Goal: Navigation & Orientation: Find specific page/section

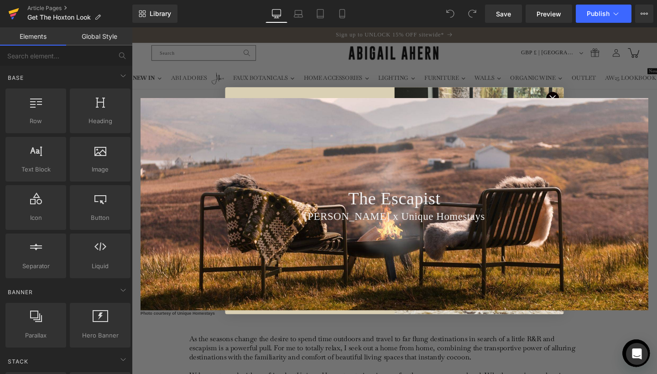
click at [14, 15] on icon at bounding box center [13, 15] width 6 height 4
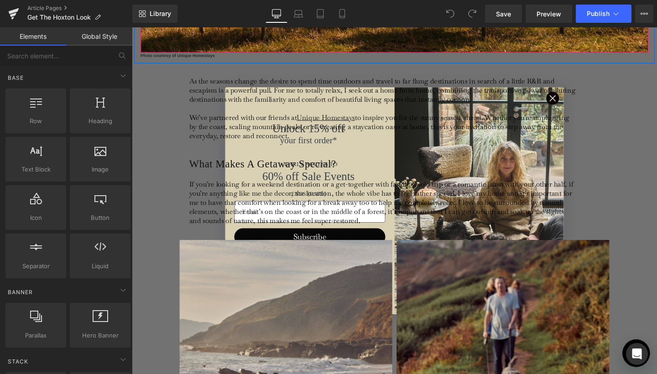
scroll to position [284, 0]
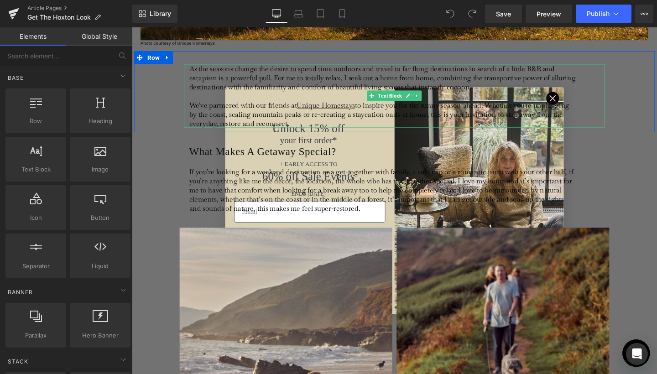
click at [572, 102] on p "As the seasons change the desire to spend time outdoors and travel to far flung…" at bounding box center [395, 99] width 407 height 67
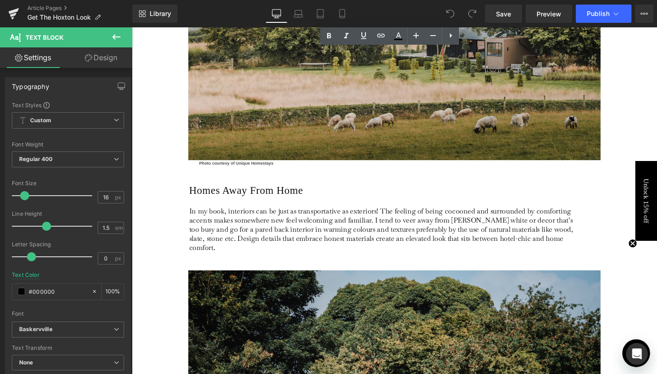
scroll to position [608, 0]
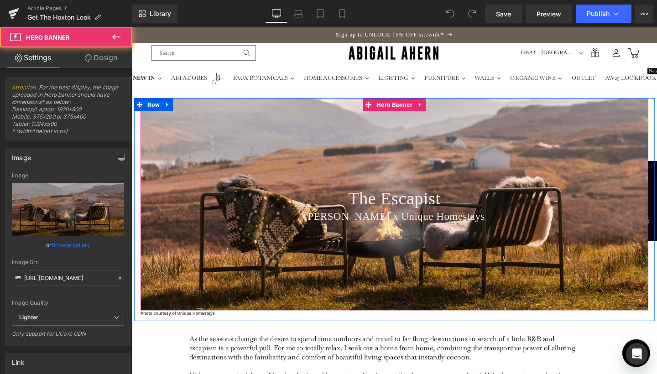
click at [453, 177] on div at bounding box center [408, 213] width 534 height 223
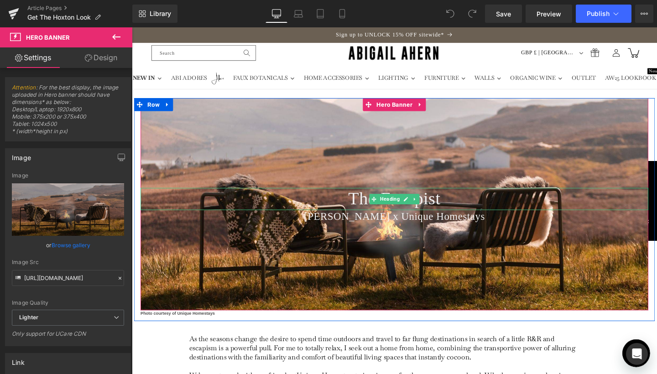
click at [411, 212] on span "Heading" at bounding box center [403, 208] width 24 height 11
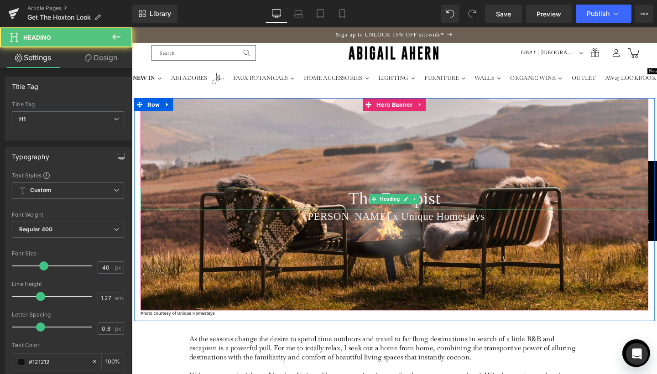
click at [453, 211] on span "The Escapist" at bounding box center [407, 207] width 97 height 21
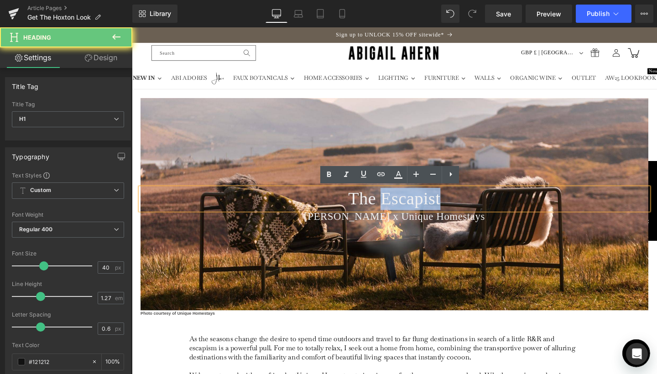
click at [453, 211] on span "The Escapist" at bounding box center [407, 207] width 97 height 21
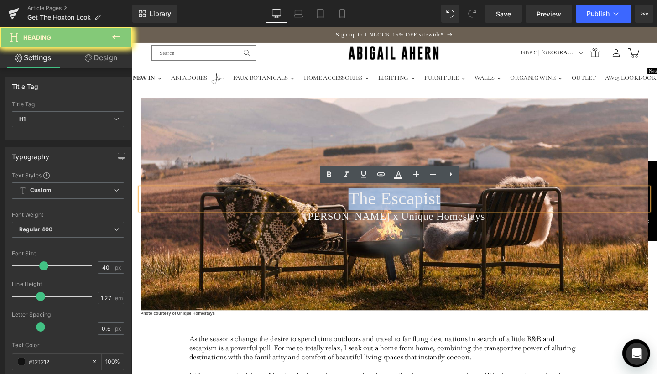
click at [453, 211] on span "The Escapist" at bounding box center [407, 207] width 97 height 21
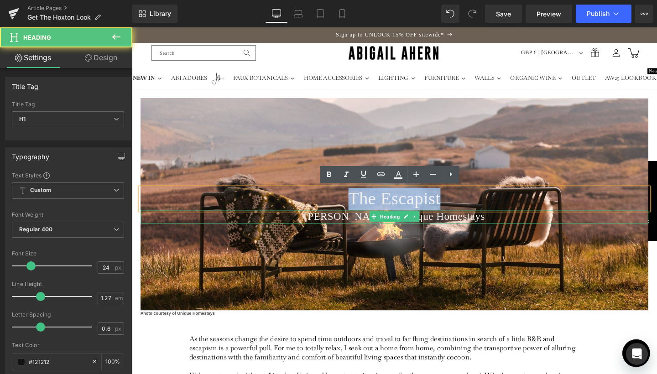
click at [468, 222] on span "Abigail Ahern x Unique Homestays" at bounding box center [408, 226] width 190 height 12
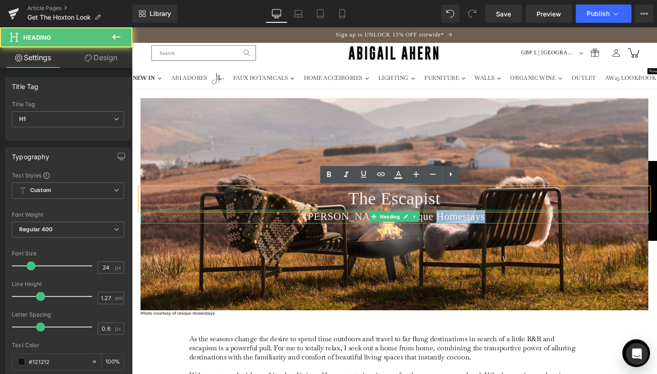
click at [468, 222] on span "Abigail Ahern x Unique Homestays" at bounding box center [408, 226] width 190 height 12
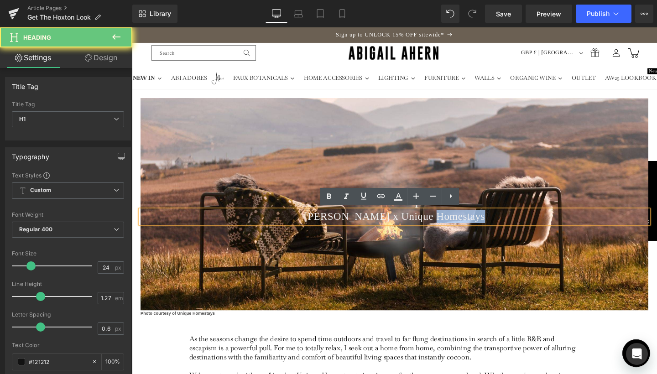
click at [464, 224] on span "Abigail Ahern x Unique Homestays" at bounding box center [408, 226] width 190 height 12
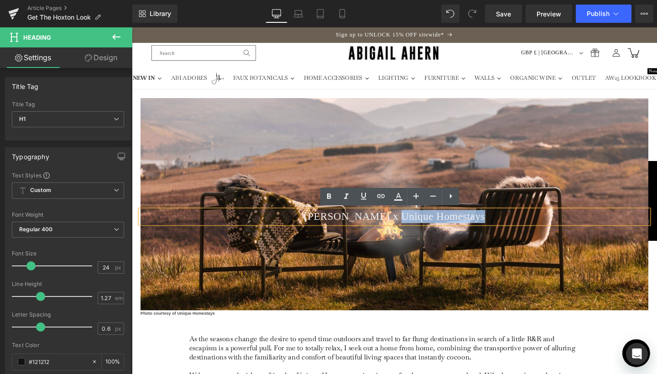
drag, startPoint x: 401, startPoint y: 225, endPoint x: 481, endPoint y: 233, distance: 80.2
click at [481, 233] on div "Abigail Ahern x Unique Homestays" at bounding box center [408, 226] width 534 height 14
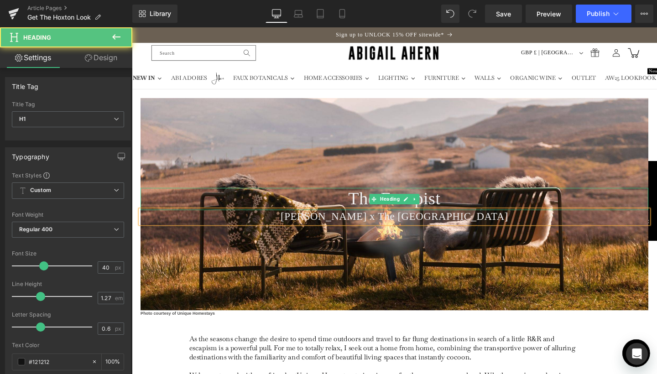
click at [441, 215] on span "The Escapist" at bounding box center [407, 207] width 97 height 21
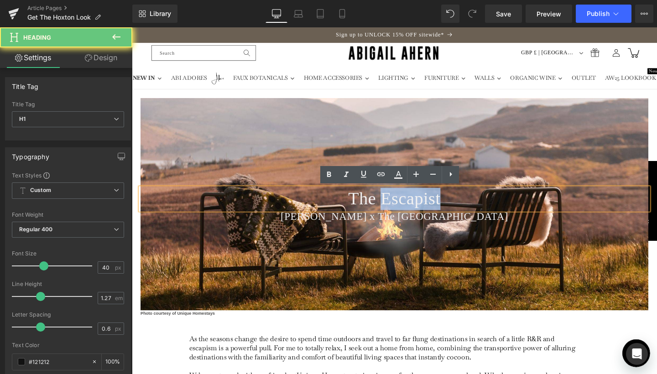
click at [441, 215] on span "The Escapist" at bounding box center [407, 207] width 97 height 21
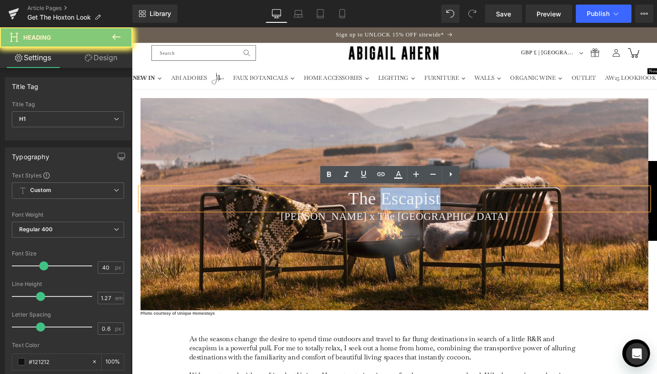
click at [441, 215] on span "The Escapist" at bounding box center [407, 207] width 97 height 21
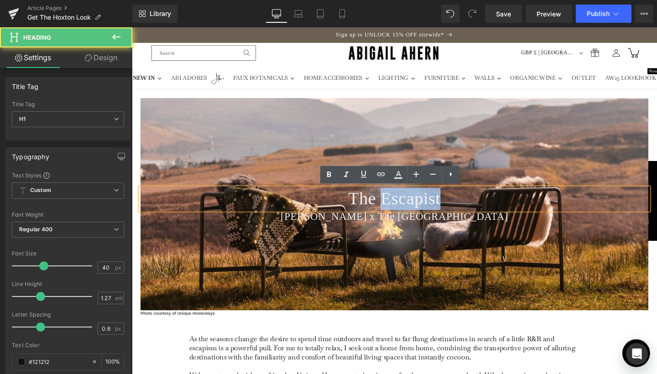
click at [426, 211] on span "The Escapist" at bounding box center [407, 207] width 97 height 21
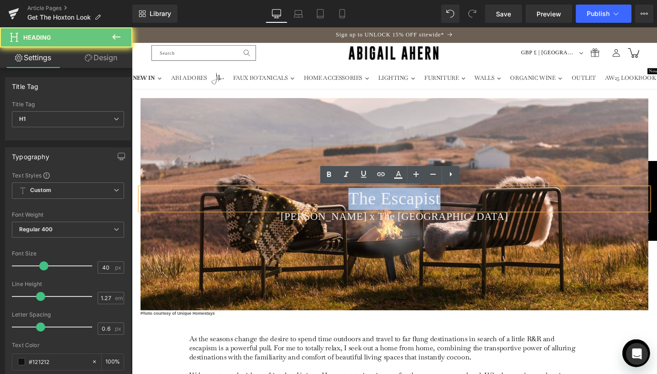
click at [426, 211] on span "The Escapist" at bounding box center [407, 207] width 97 height 21
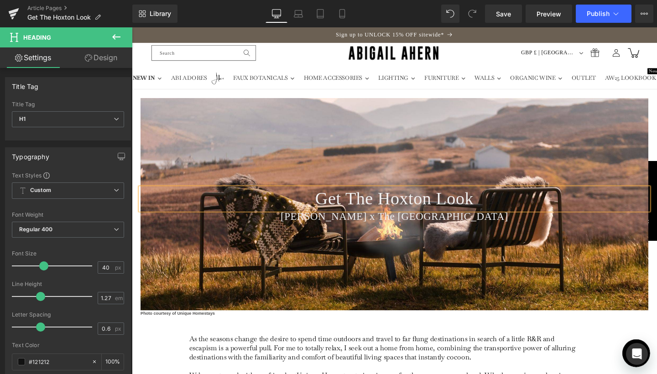
click at [468, 269] on div at bounding box center [408, 213] width 534 height 223
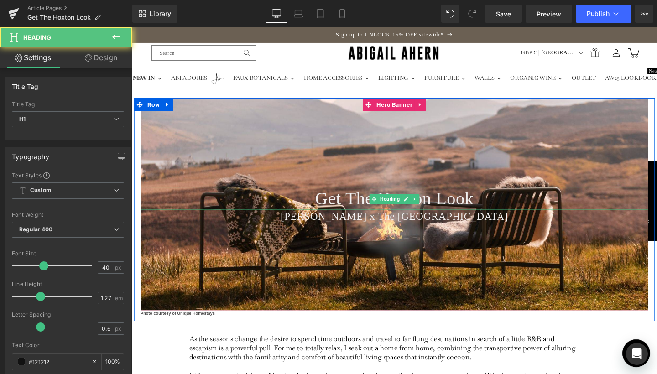
click at [491, 214] on span "Get The Hoxton Look" at bounding box center [407, 207] width 167 height 21
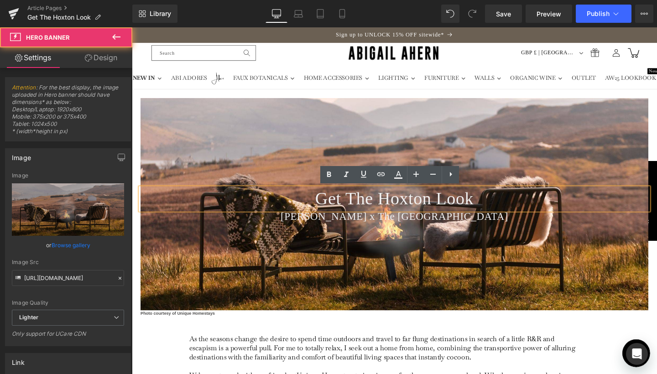
click at [266, 295] on div at bounding box center [408, 213] width 534 height 223
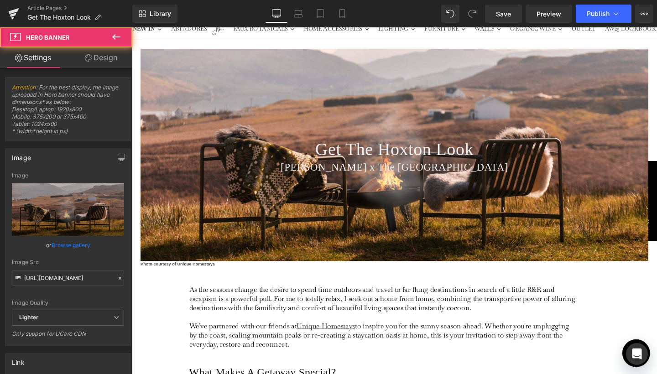
scroll to position [77, 0]
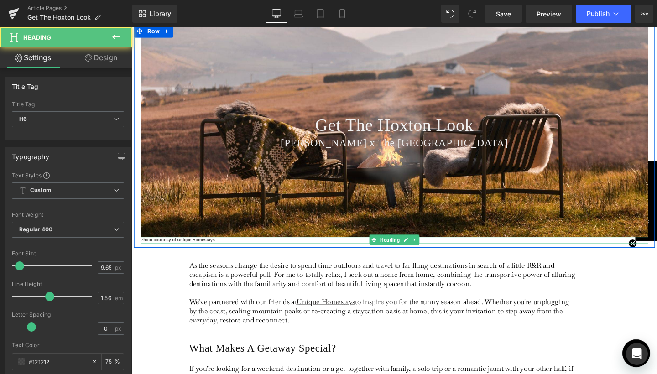
click at [215, 249] on h6 "Photo courtesy of Unique Homestays" at bounding box center [408, 251] width 534 height 7
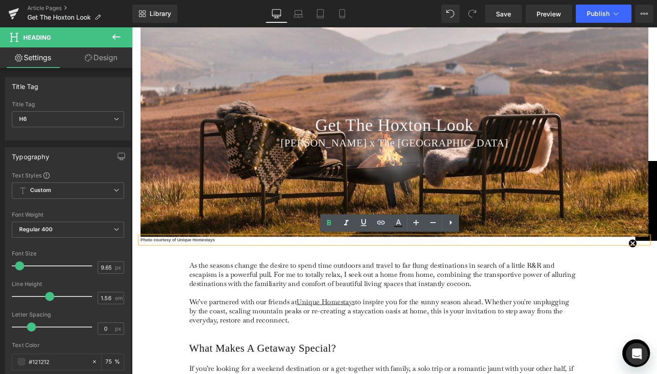
click at [358, 276] on span "As the seasons change the desire to spend time outdoors and travel to far flung…" at bounding box center [395, 287] width 406 height 29
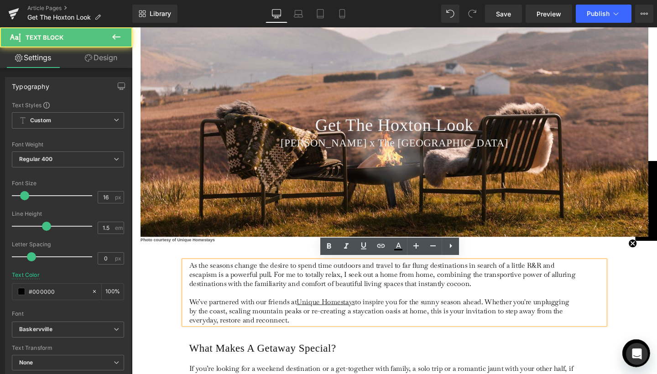
click at [521, 281] on span "As the seasons change the desire to spend time outdoors and travel to far flung…" at bounding box center [395, 287] width 406 height 29
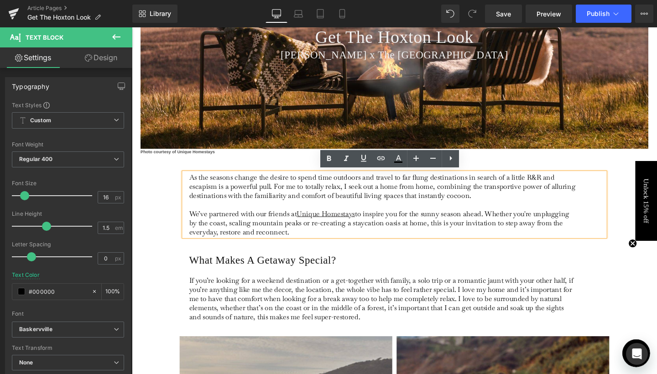
scroll to position [177, 0]
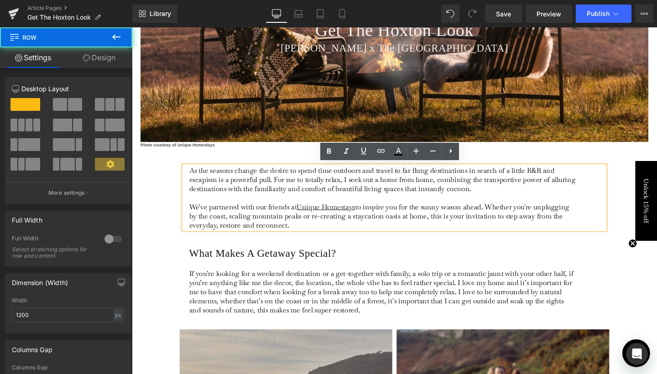
click at [158, 200] on div "As the seasons change the desire to spend time outdoors and travel to far flung…" at bounding box center [407, 201] width 547 height 85
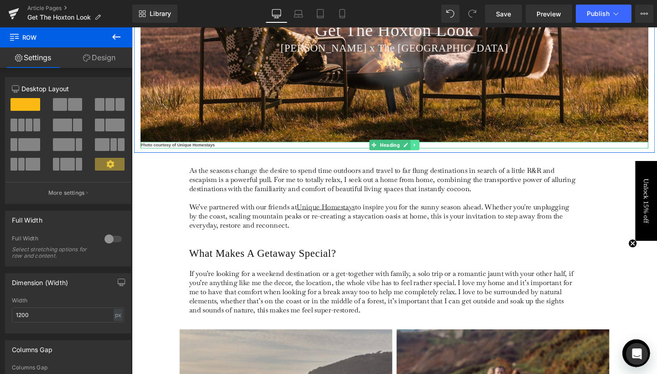
click at [428, 151] on icon at bounding box center [429, 150] width 5 height 5
click at [432, 151] on icon at bounding box center [434, 151] width 5 height 5
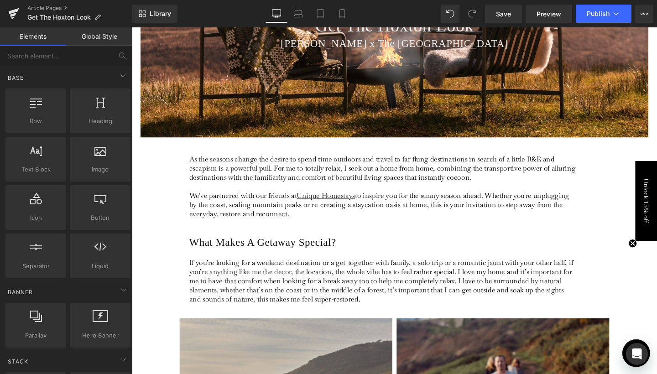
scroll to position [91, 0]
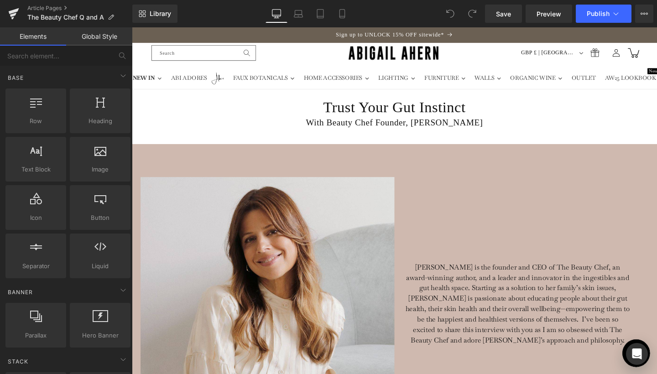
click at [357, 13] on div "Library Desktop Desktop Laptop Tablet Mobile Save Preview Publish Scheduled Vie…" at bounding box center [394, 14] width 525 height 18
click at [346, 14] on icon at bounding box center [342, 13] width 9 height 9
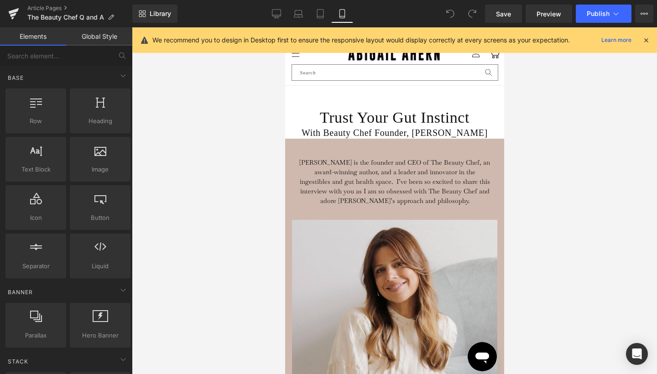
scroll to position [64, 0]
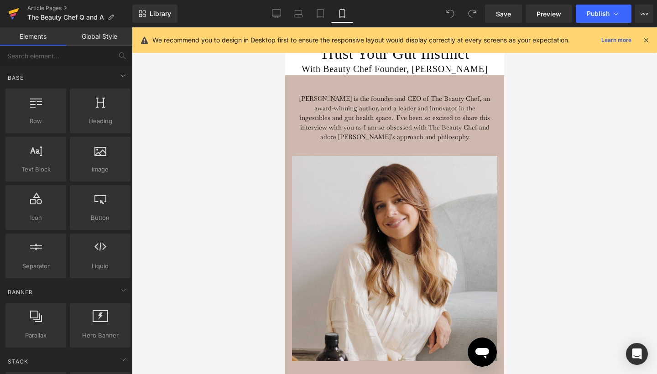
click at [13, 18] on icon at bounding box center [12, 17] width 3 height 3
